Goal: Task Accomplishment & Management: Manage account settings

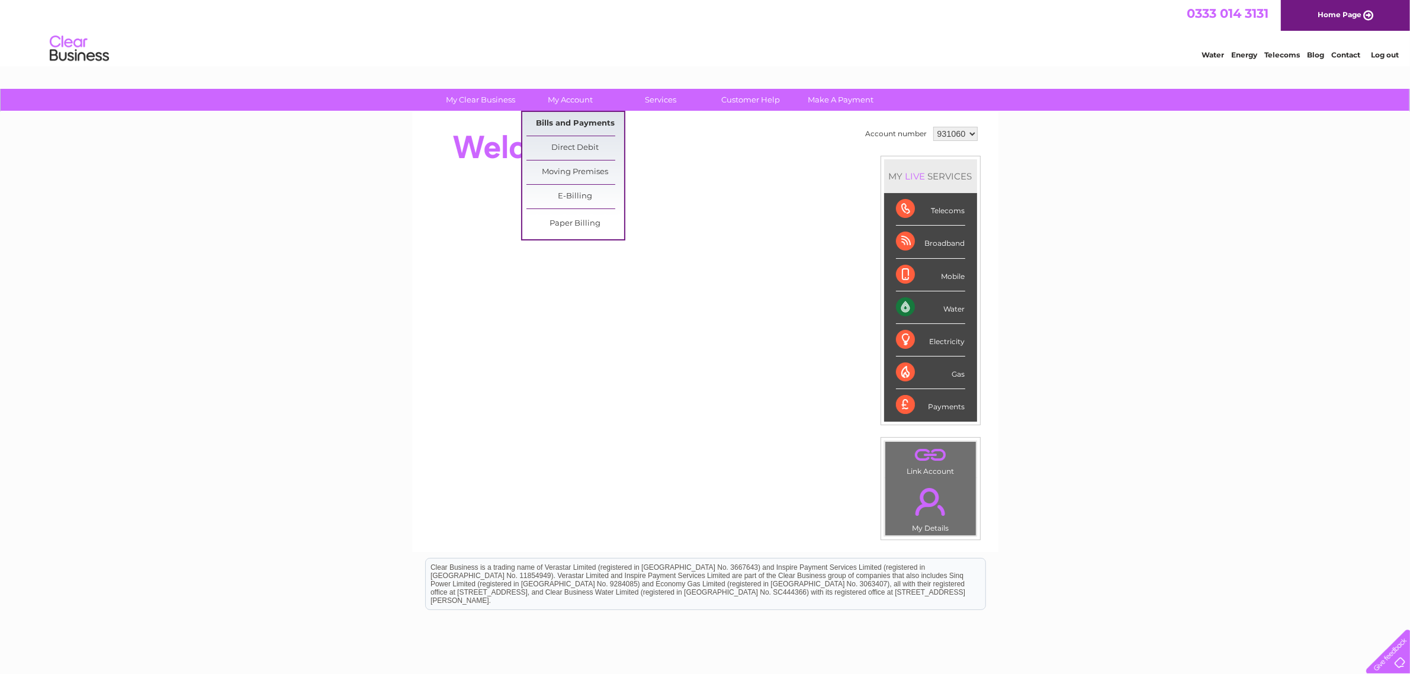
click at [566, 120] on link "Bills and Payments" at bounding box center [576, 124] width 98 height 24
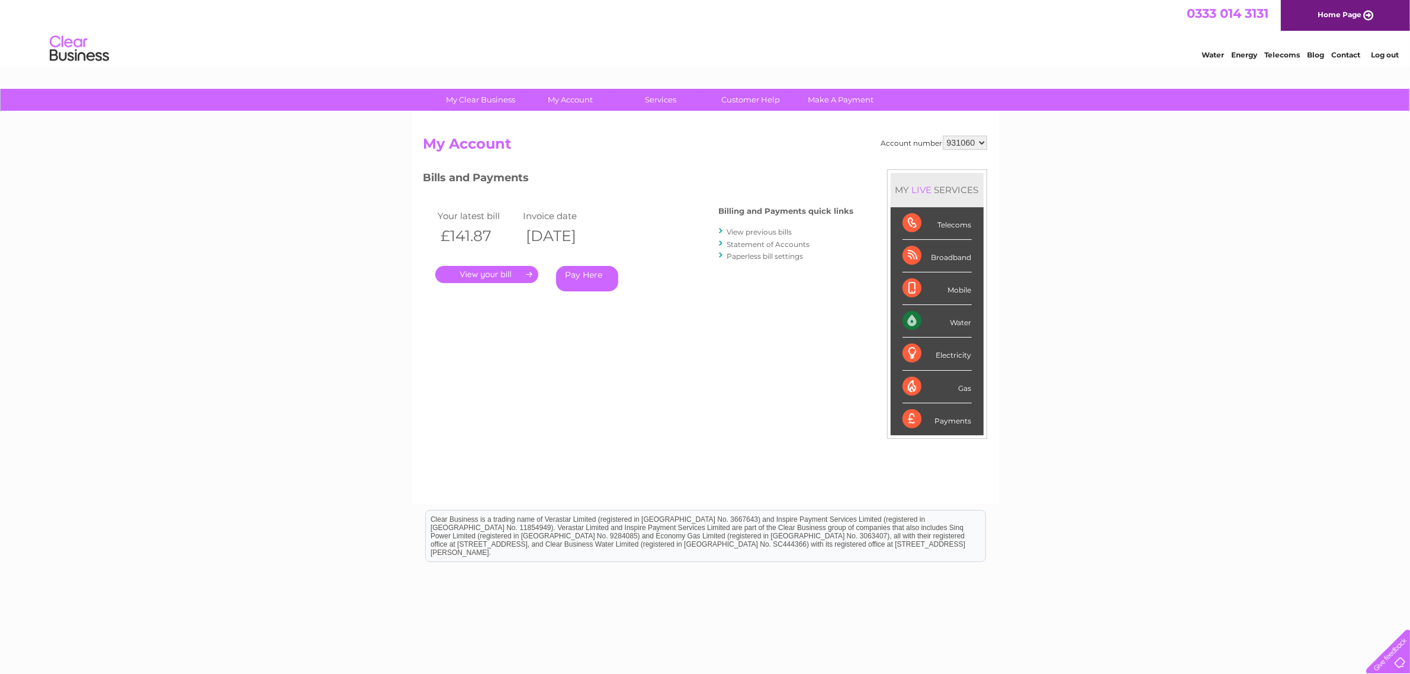
click at [487, 275] on link "." at bounding box center [486, 274] width 103 height 17
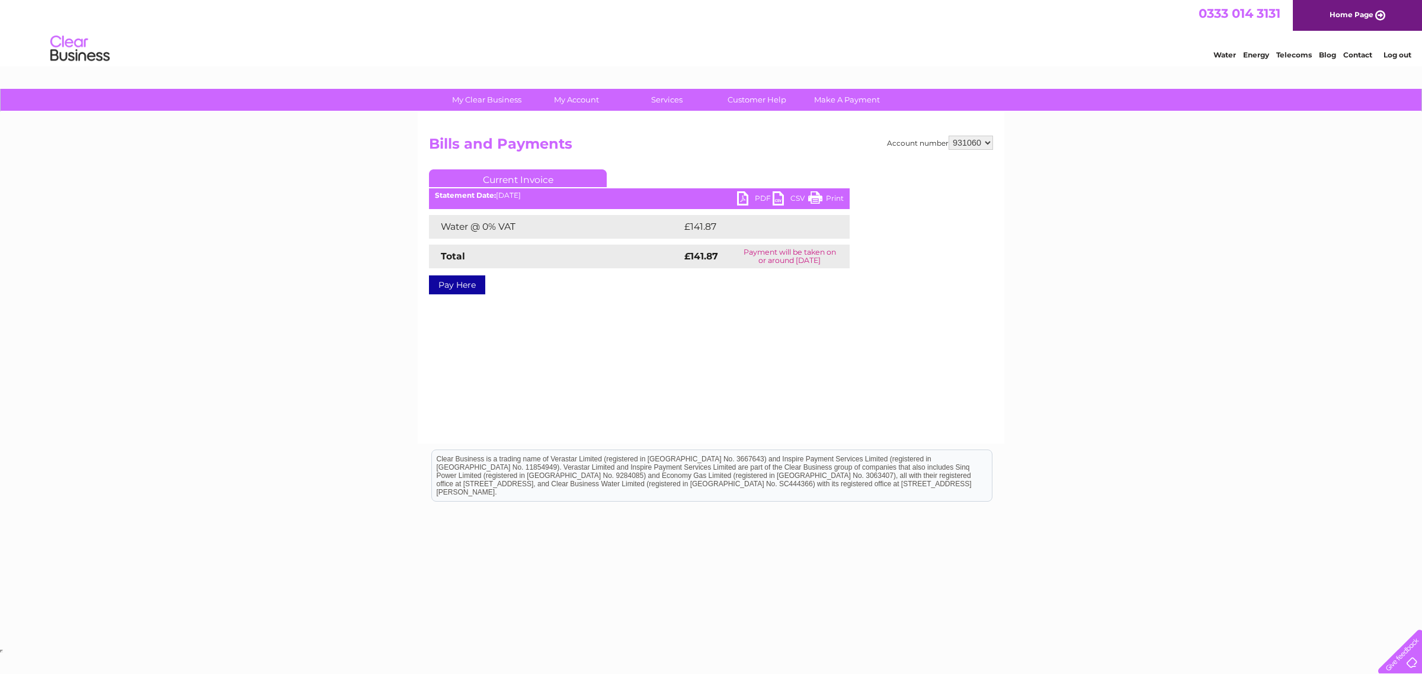
click at [741, 197] on link "PDF" at bounding box center [755, 199] width 36 height 17
